Goal: Transaction & Acquisition: Book appointment/travel/reservation

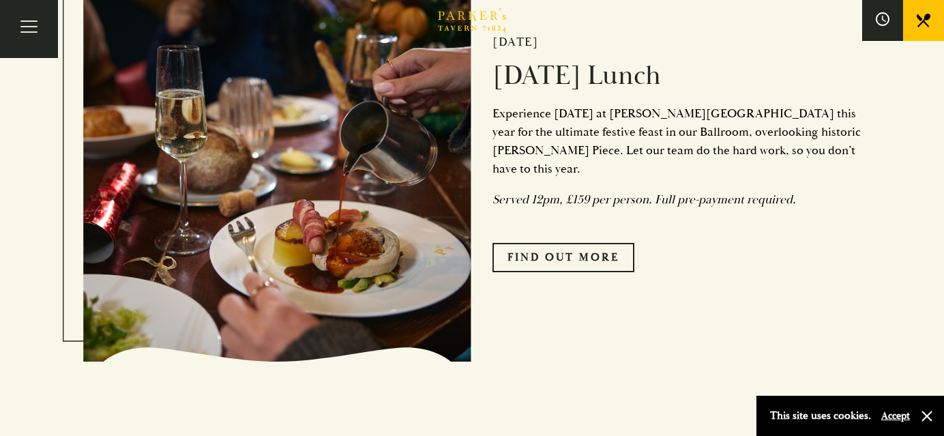
scroll to position [1693, 0]
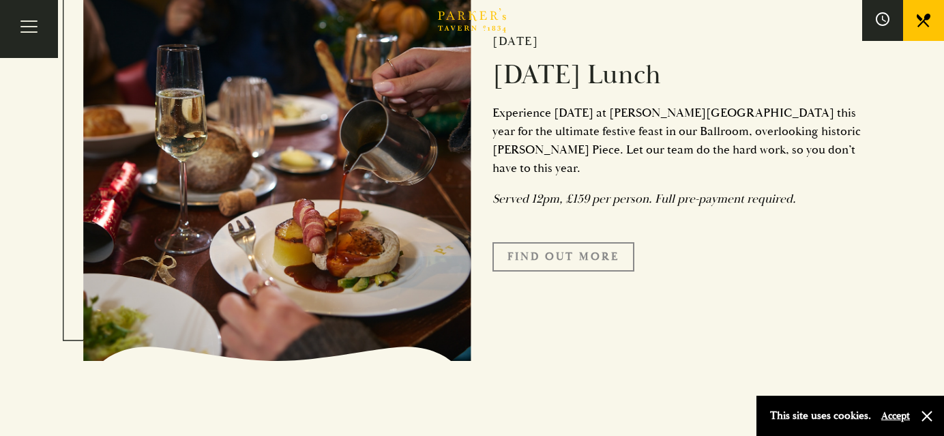
click at [595, 263] on link "Find Out More" at bounding box center [564, 256] width 142 height 29
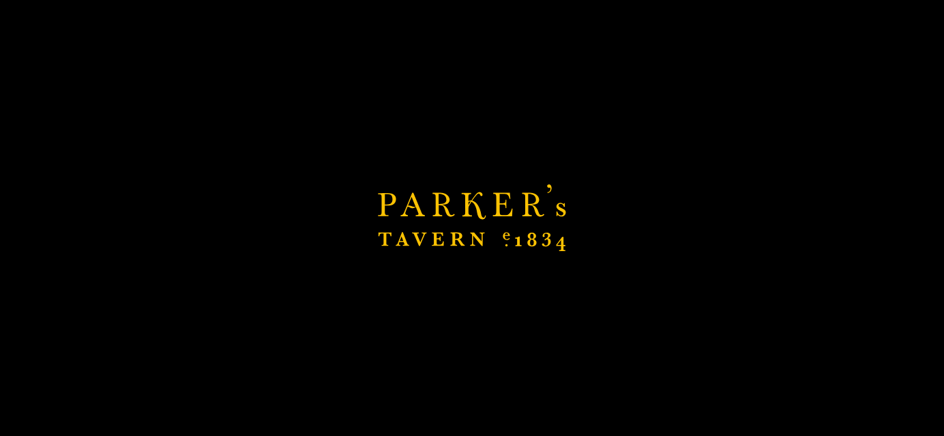
scroll to position [1847, 0]
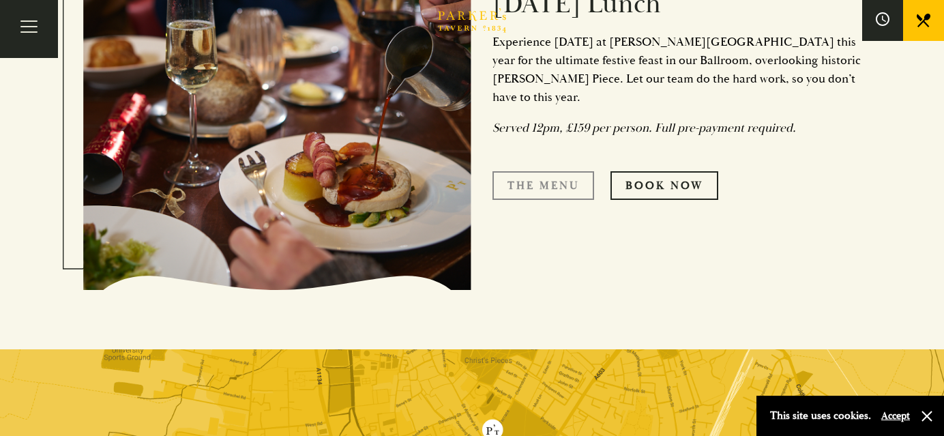
scroll to position [561, 0]
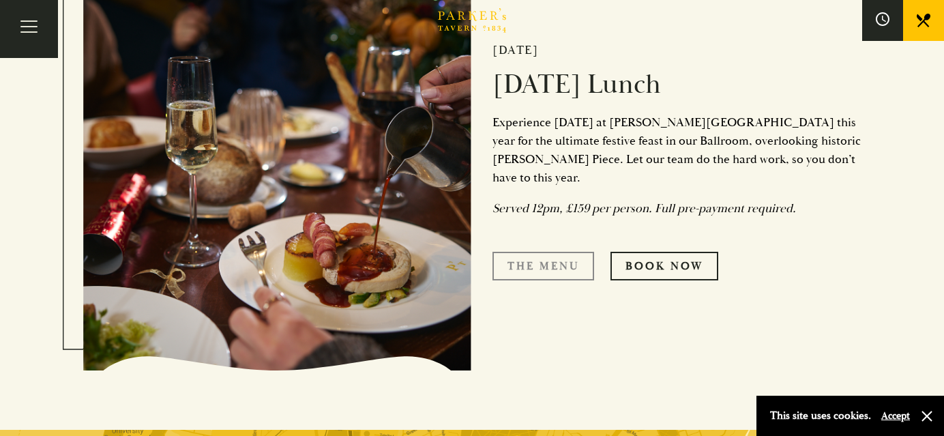
click at [536, 260] on link "The Menu" at bounding box center [544, 266] width 102 height 29
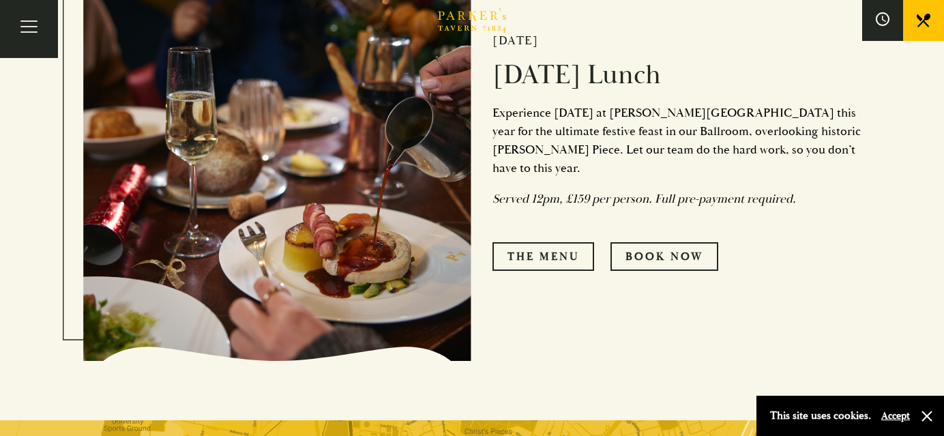
scroll to position [574, 0]
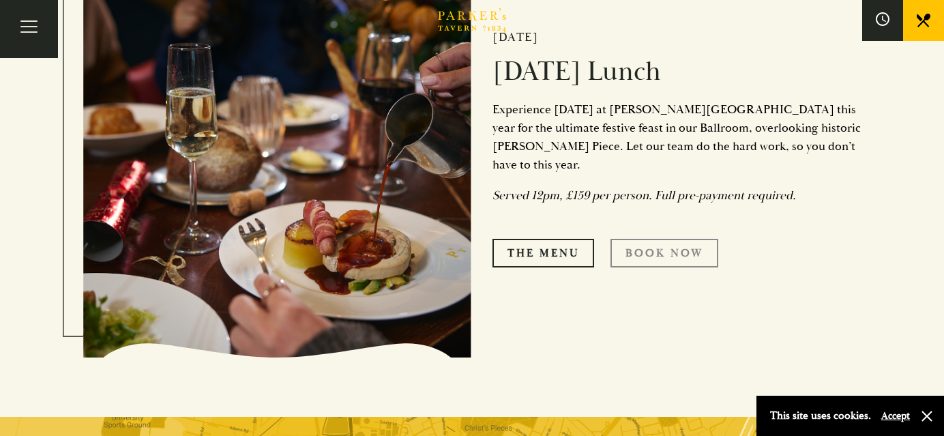
click at [670, 245] on link "Book Now" at bounding box center [665, 253] width 108 height 29
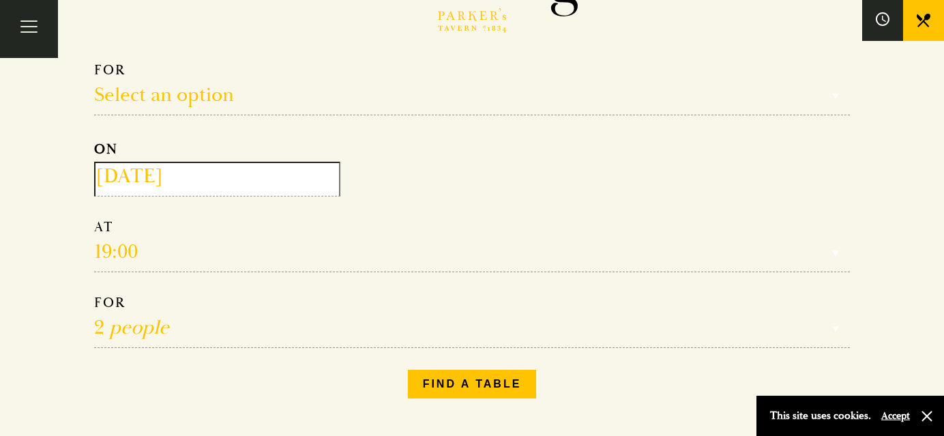
scroll to position [156, 0]
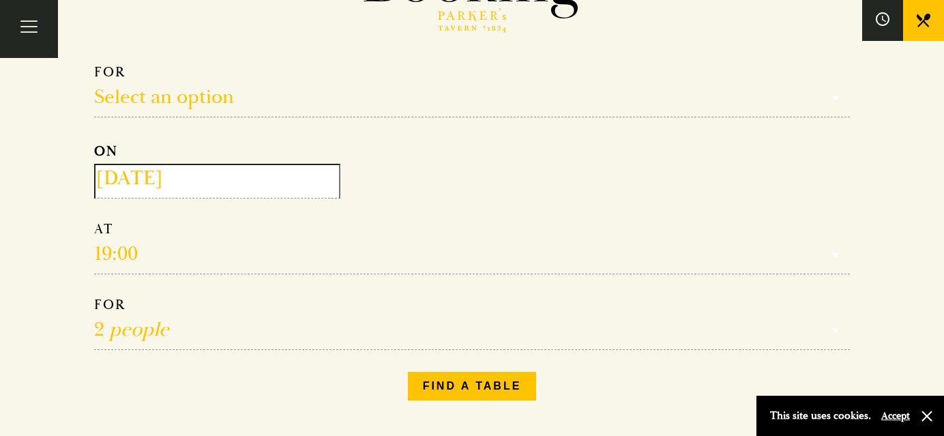
click at [199, 104] on select "Select an option Lunch Dinner Afternoon Tea" at bounding box center [472, 90] width 756 height 54
select select "134868"
click at [94, 63] on select "Select an option Lunch Dinner Afternoon Tea" at bounding box center [472, 90] width 756 height 54
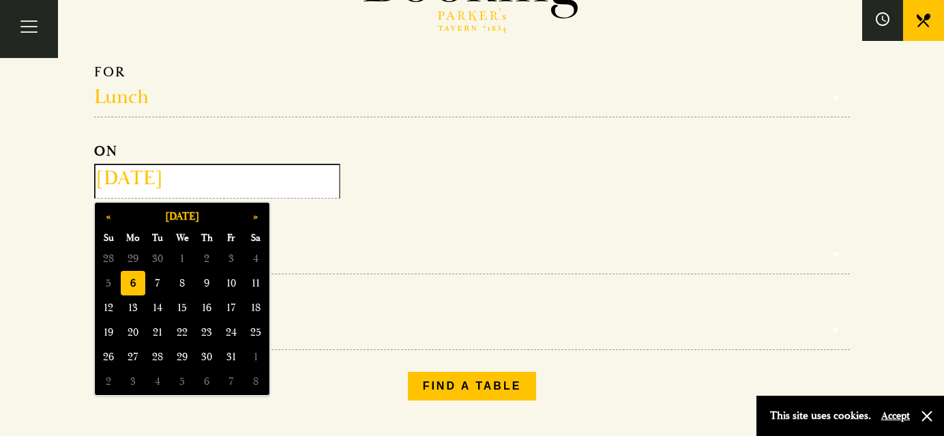
click at [202, 181] on input "2025-10-06" at bounding box center [217, 181] width 246 height 35
click at [250, 216] on button "»" at bounding box center [256, 216] width 25 height 25
click at [209, 325] on span "25" at bounding box center [206, 332] width 25 height 25
type input "2025-12-25"
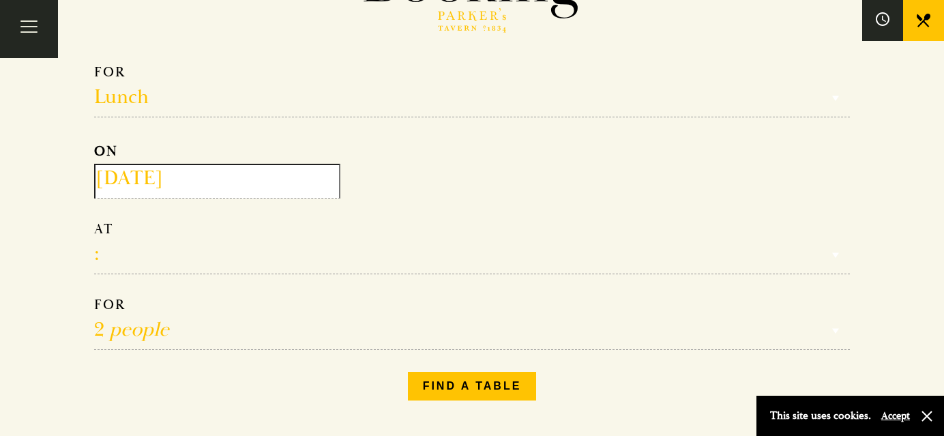
click at [143, 262] on select "12:00 12:30 13:00 13:30 14:00 14:30 15:00 15:30 16:00 16:30 17:00" at bounding box center [472, 247] width 756 height 54
select select "13:00"
click at [94, 221] on select "12:00 12:30 13:00 13:30 14:00 14:30 15:00 15:30 16:00 16:30 17:00" at bounding box center [472, 247] width 756 height 54
click at [156, 261] on select "12:00 12:30 13:00 13:30 14:00 14:30 15:00 15:30 16:00 16:30 17:00" at bounding box center [472, 247] width 756 height 54
click at [94, 221] on select "12:00 12:30 13:00 13:30 14:00 14:30 15:00 15:30 16:00 16:30 17:00" at bounding box center [472, 247] width 756 height 54
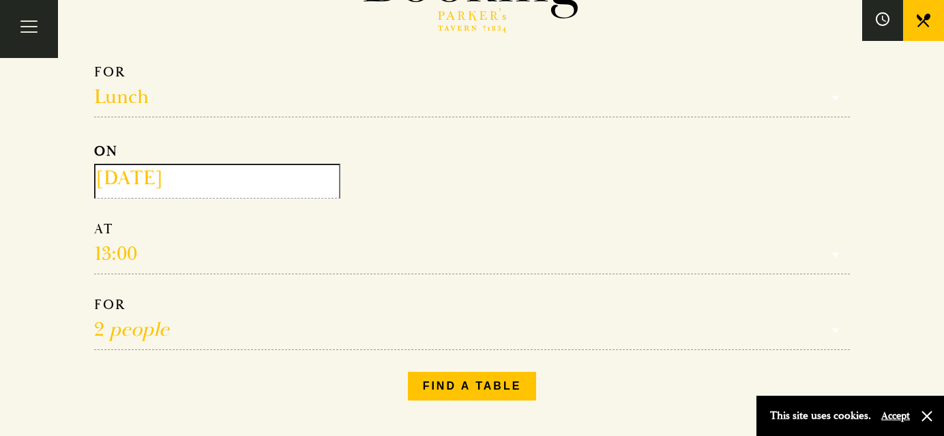
click at [160, 330] on select "1 person 2 people 3 people 4 people 5 people 6 people 7 people 8 people 9 peopl…" at bounding box center [472, 323] width 756 height 54
select select "3"
click at [94, 297] on select "1 person 2 people 3 people 4 people 5 people 6 people 7 people 8 people 9 peopl…" at bounding box center [472, 323] width 756 height 54
click at [475, 386] on button "Find a table" at bounding box center [472, 386] width 129 height 29
